Goal: Information Seeking & Learning: Learn about a topic

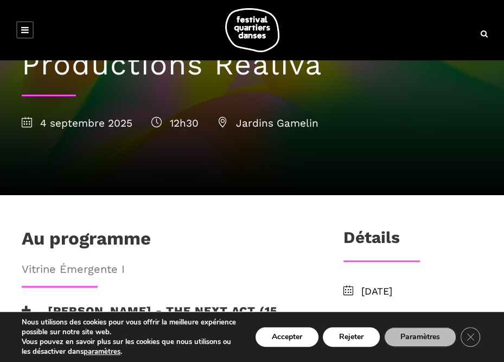
scroll to position [224, 0]
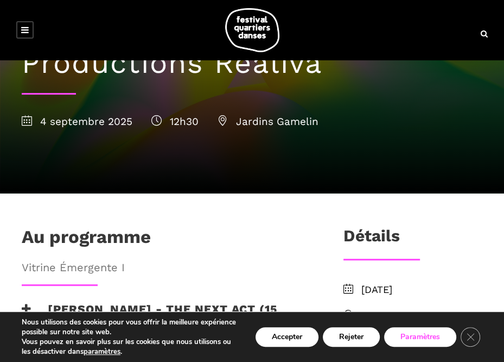
click at [420, 333] on button "Paramètres" at bounding box center [420, 337] width 72 height 20
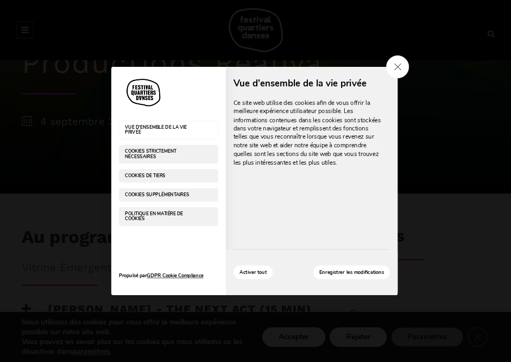
click at [399, 65] on span "Close GDPR Cookie Settings" at bounding box center [397, 66] width 23 height 23
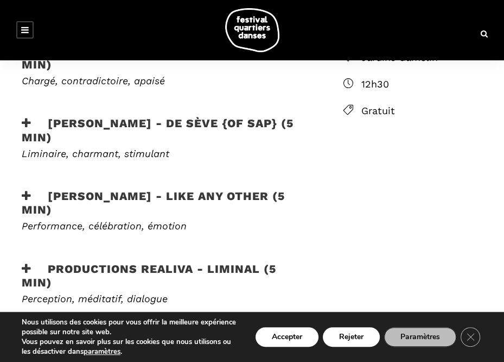
scroll to position [485, 0]
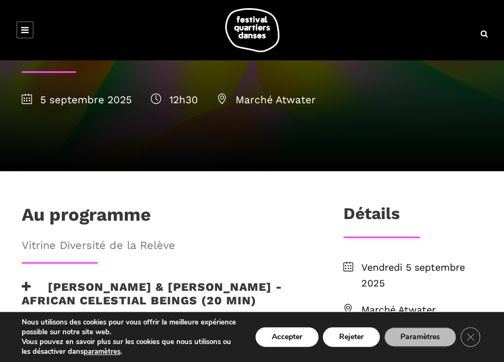
scroll to position [174, 0]
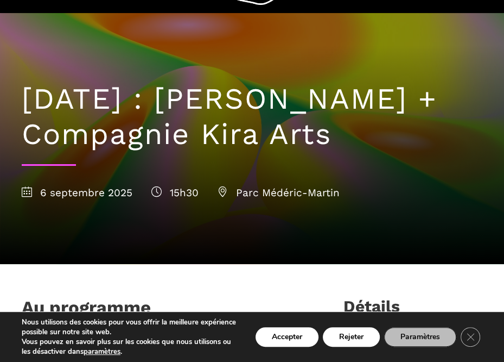
scroll to position [46, 0]
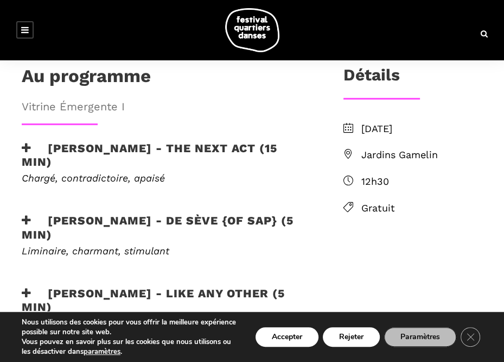
scroll to position [388, 0]
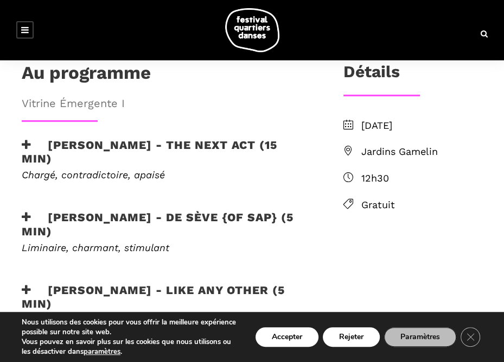
click at [83, 138] on h3 "[PERSON_NAME] - the next act (15 min)" at bounding box center [165, 151] width 287 height 27
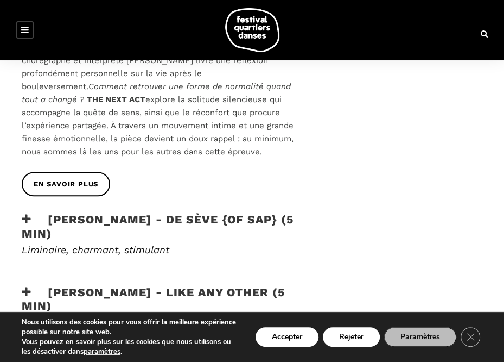
scroll to position [547, 0]
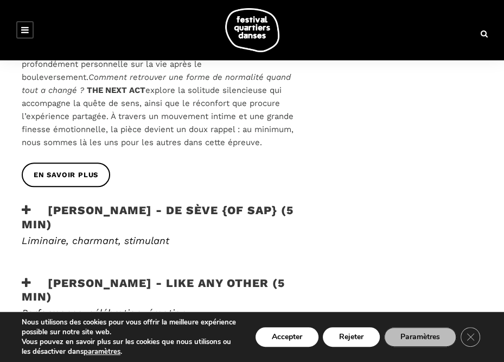
click at [76, 203] on h3 "[PERSON_NAME] - de sève {of sap} (5 min)" at bounding box center [165, 216] width 287 height 27
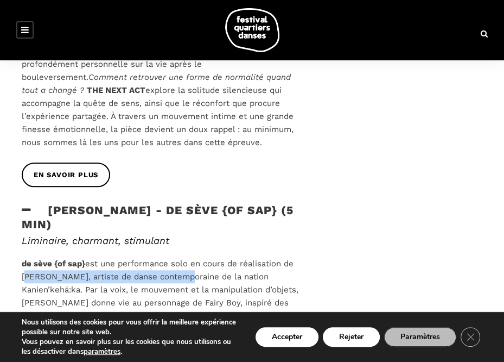
drag, startPoint x: 33, startPoint y: 189, endPoint x: 185, endPoint y: 187, distance: 152.1
click at [185, 258] on span "de sève {of sap} est une performance solo en cours de réalisation de Lamont, ar…" at bounding box center [163, 334] width 283 height 153
copy span "Lamont, artiste de danse contemporaine"
